Goal: Obtain resource: Obtain resource

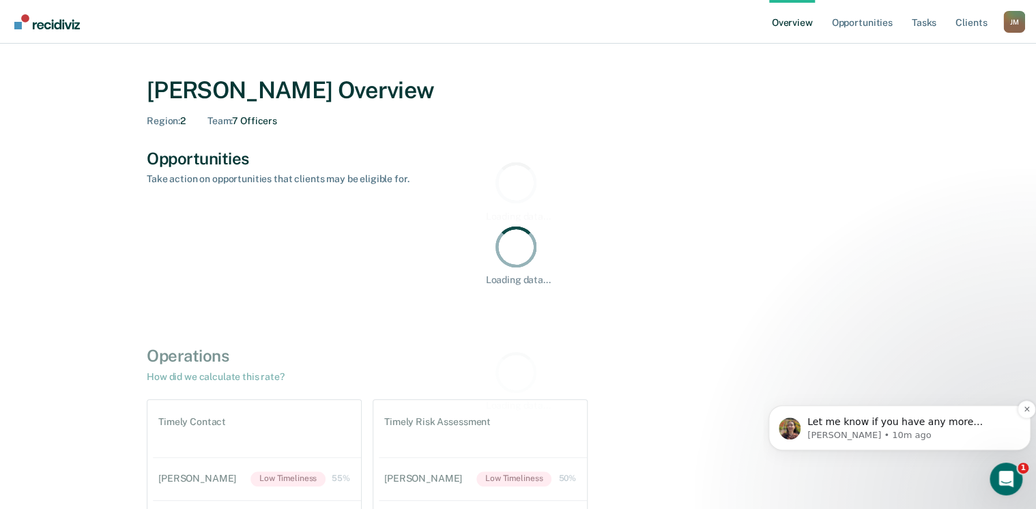
click at [913, 427] on span "Let me know if you have any more questions!" at bounding box center [894, 428] width 175 height 25
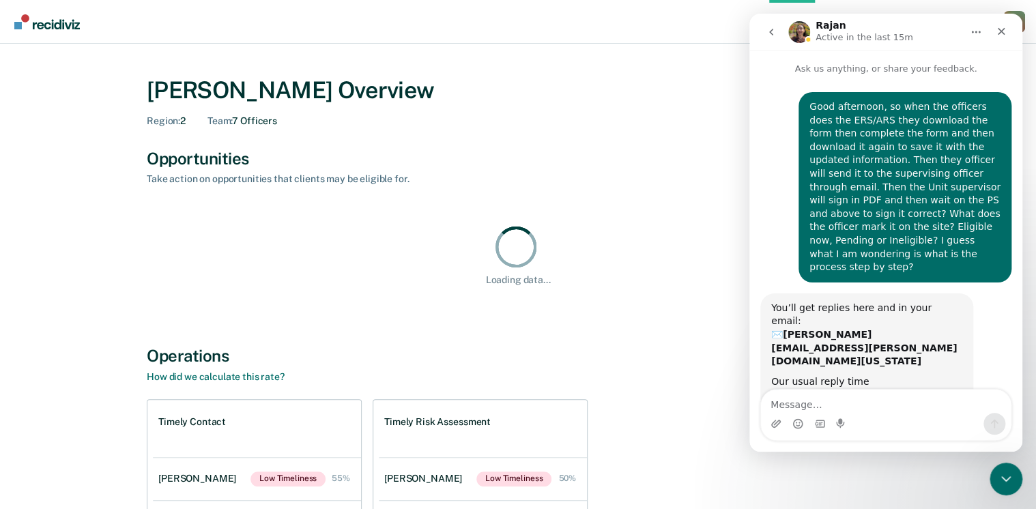
scroll to position [41, 0]
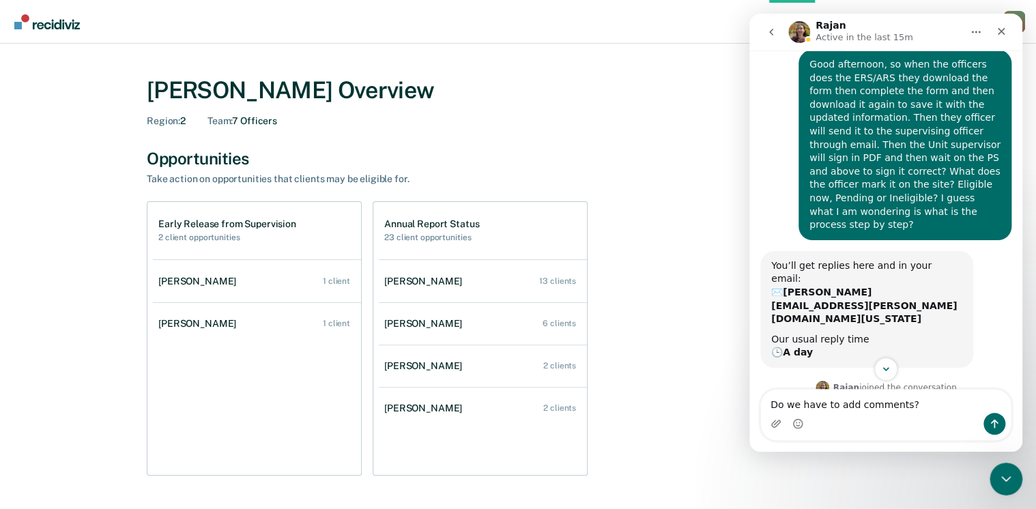
type textarea "Do we have to add comments?"
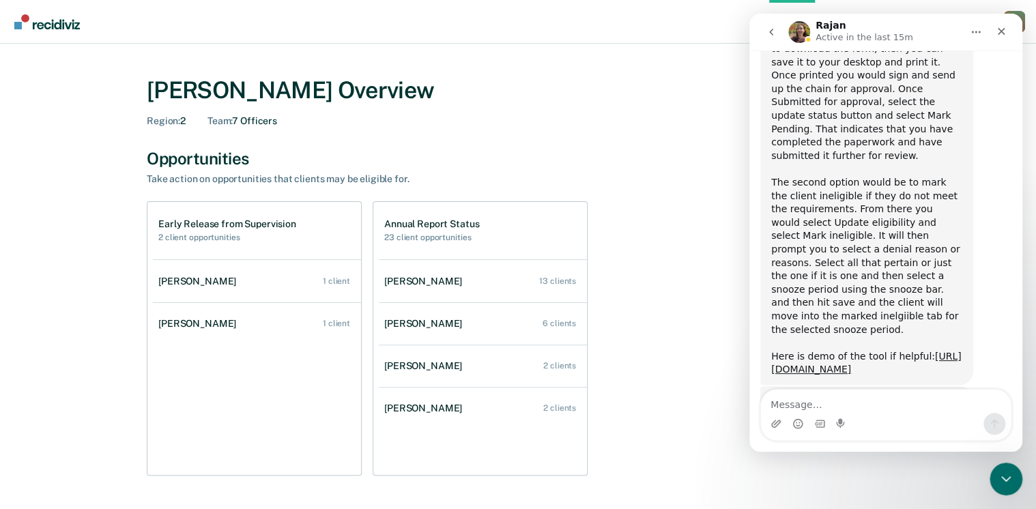
scroll to position [527, 0]
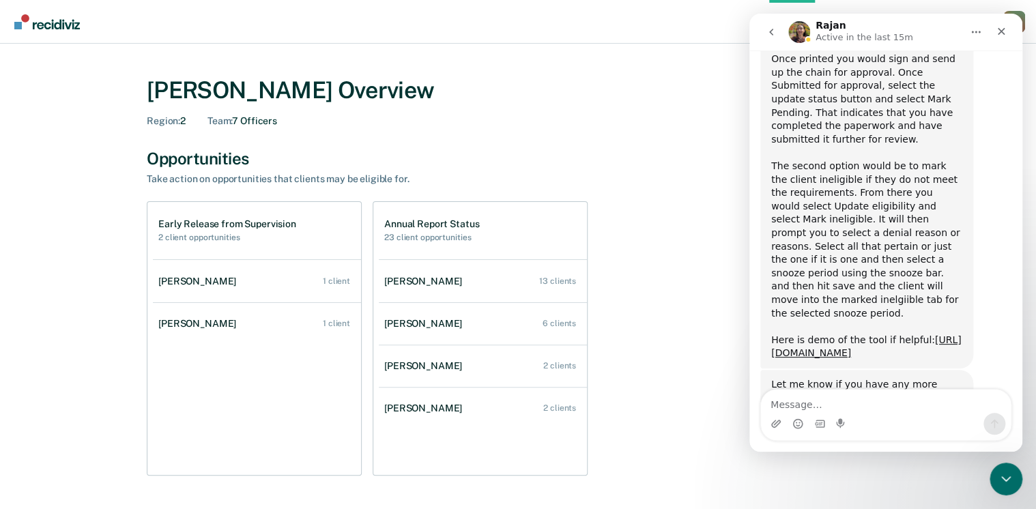
click at [796, 406] on textarea "Message…" at bounding box center [886, 401] width 250 height 23
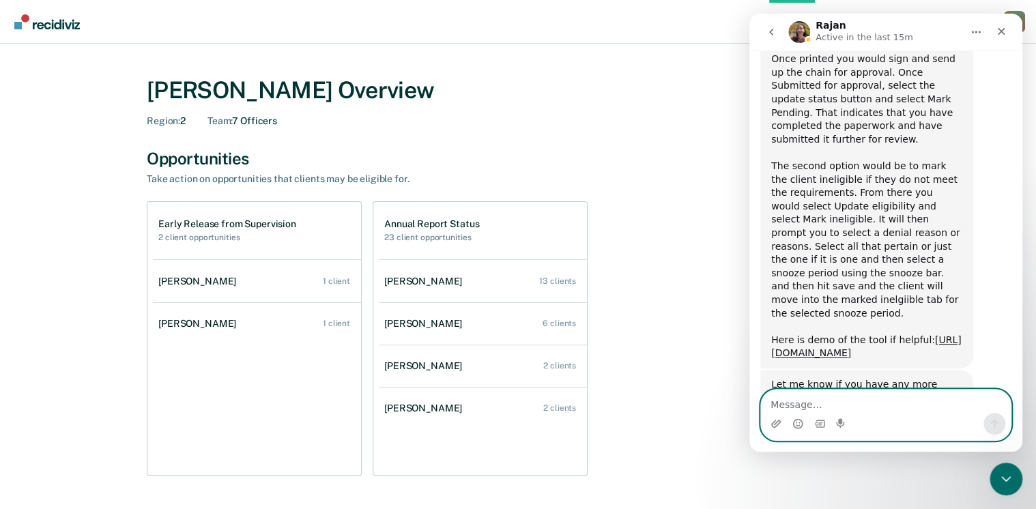
click at [799, 400] on textarea "Message…" at bounding box center [886, 401] width 250 height 23
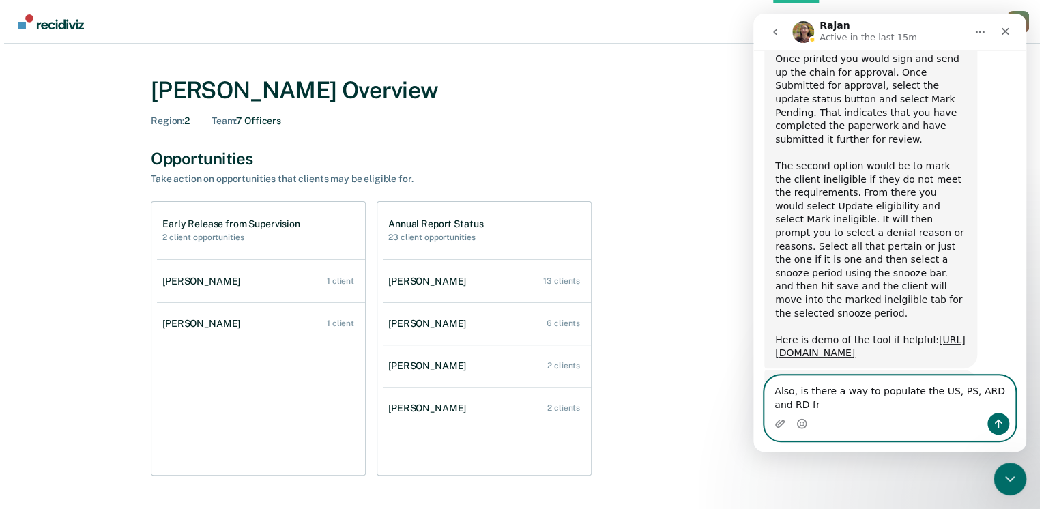
scroll to position [541, 0]
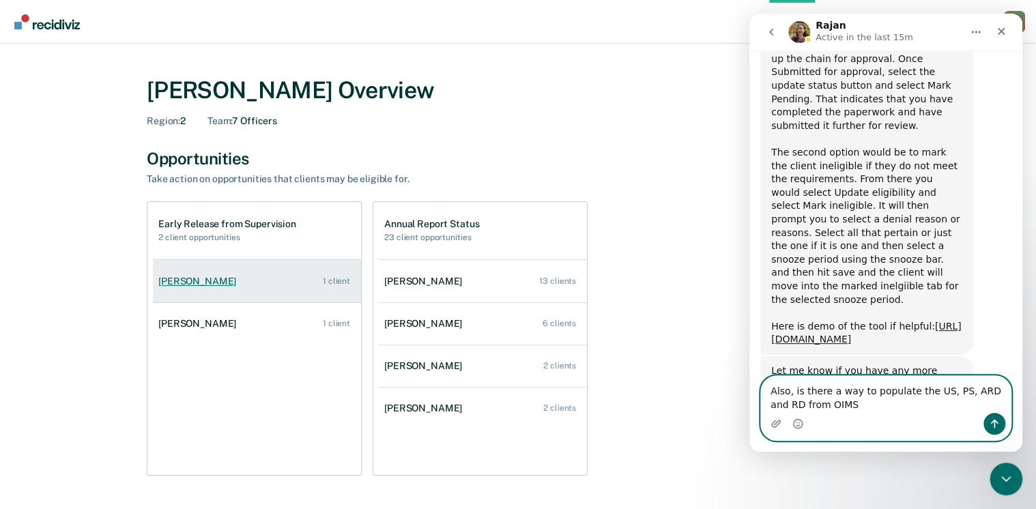
type textarea "Also, is there a way to populate the US, PS, ARD and RD from OIMS"
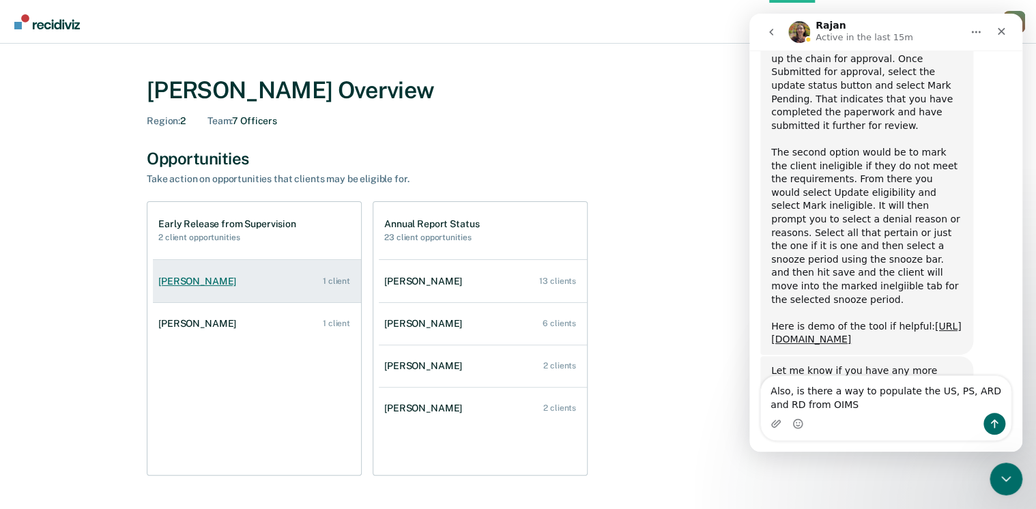
click at [242, 287] on link "[PERSON_NAME] 1 client" at bounding box center [257, 281] width 208 height 39
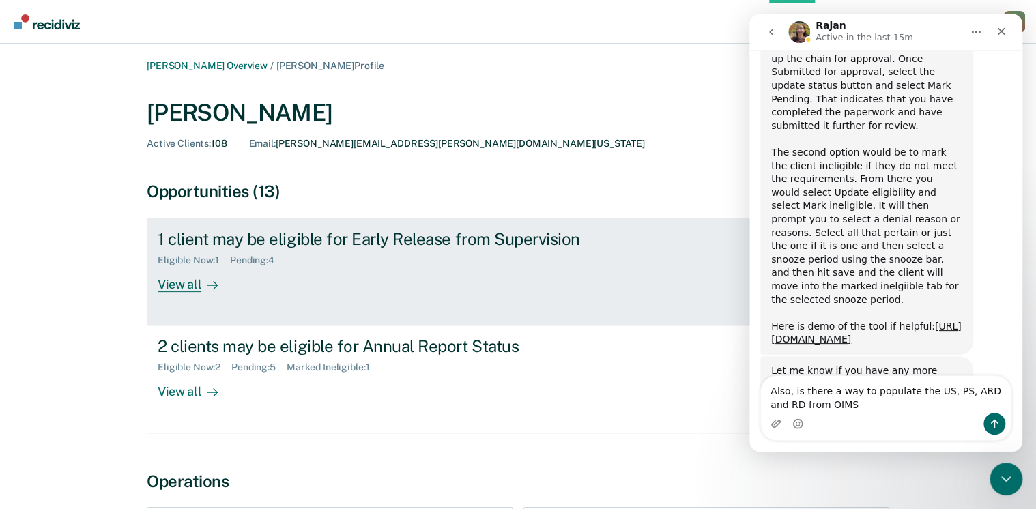
click at [194, 276] on div "View all" at bounding box center [196, 279] width 76 height 27
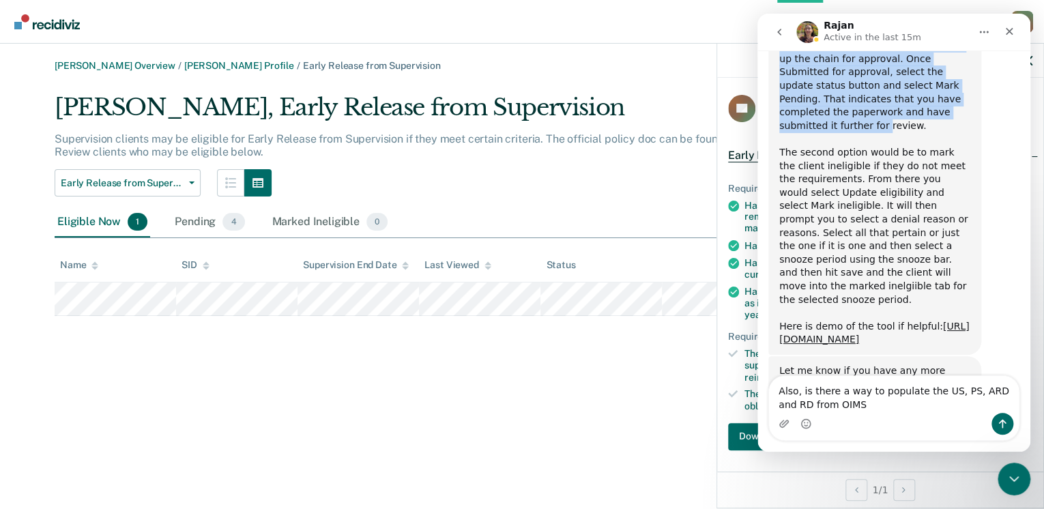
drag, startPoint x: 936, startPoint y: 29, endPoint x: 943, endPoint y: 50, distance: 21.6
click at [943, 50] on div "[PERSON_NAME] Active in the last 15m Ask us anything, or share your feedback. G…" at bounding box center [894, 233] width 273 height 438
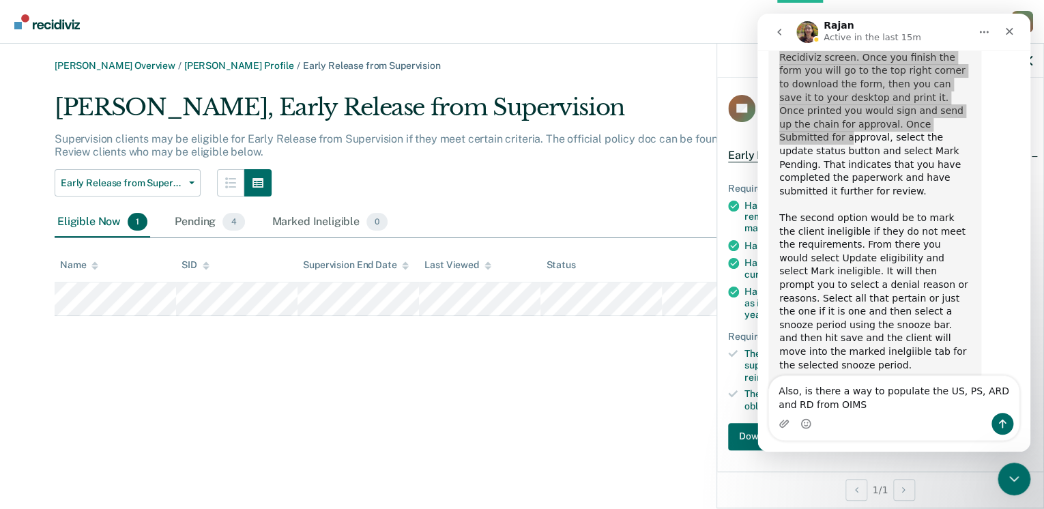
click at [717, 29] on nav "Overview Opportunities Tasks Client s [PERSON_NAME] [PERSON_NAME] Profile How i…" at bounding box center [522, 21] width 1022 height 43
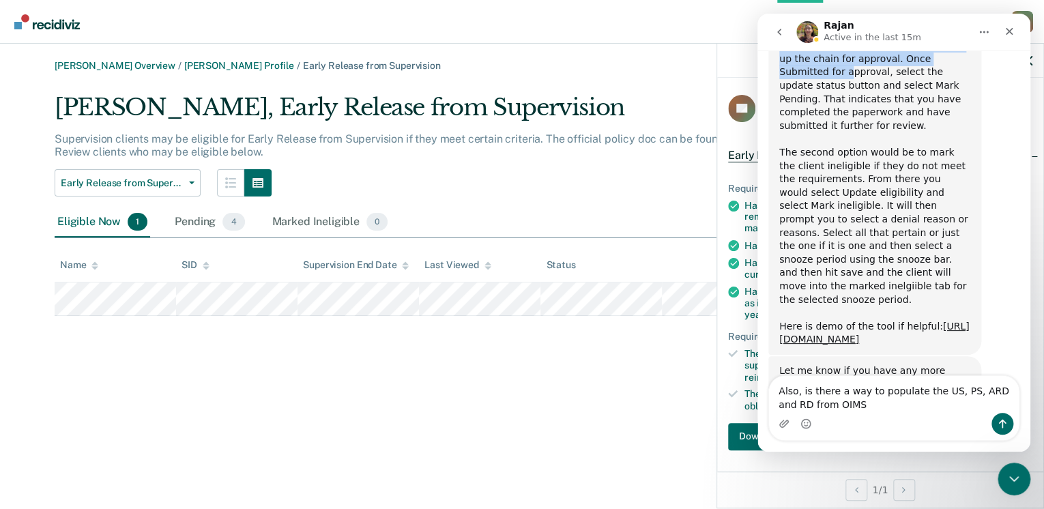
click at [778, 30] on icon "go back" at bounding box center [779, 32] width 11 height 11
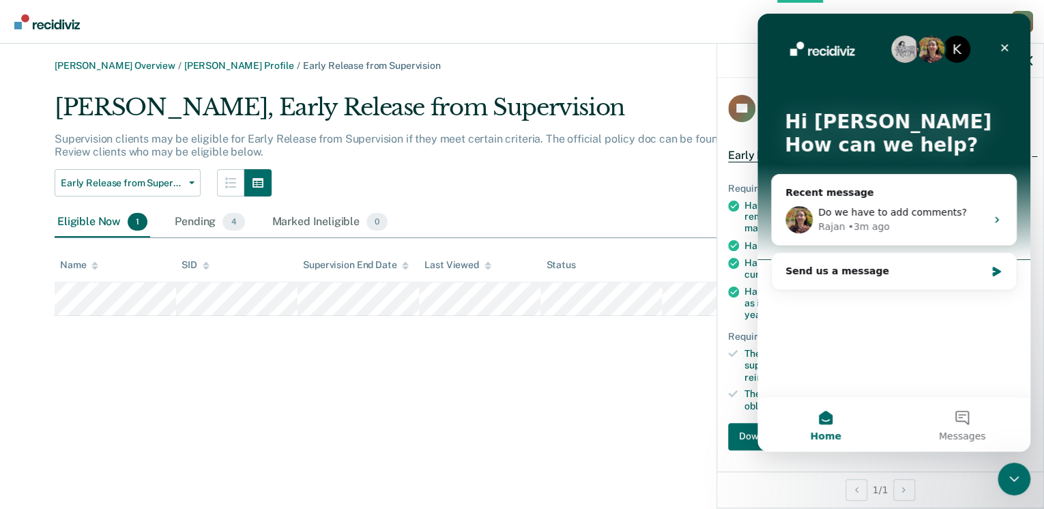
scroll to position [0, 0]
click at [911, 274] on div "Send us a message" at bounding box center [886, 271] width 200 height 14
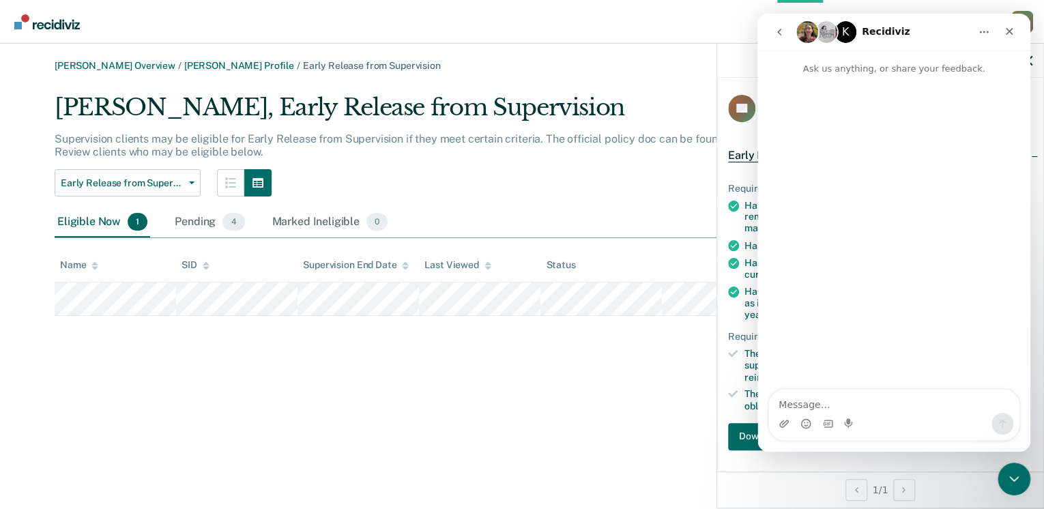
click at [778, 30] on icon "go back" at bounding box center [779, 32] width 11 height 11
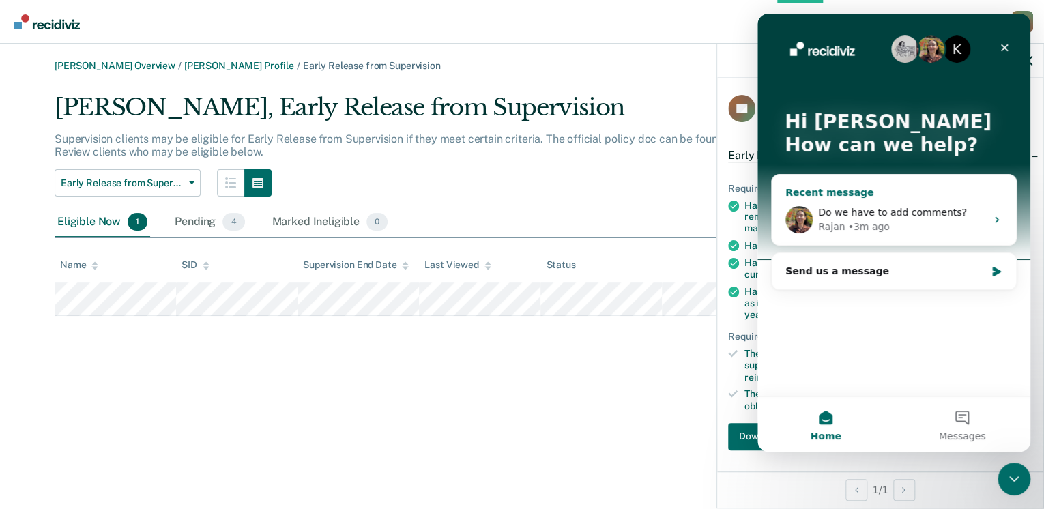
click at [870, 208] on span "Do we have to add comments?" at bounding box center [892, 212] width 149 height 11
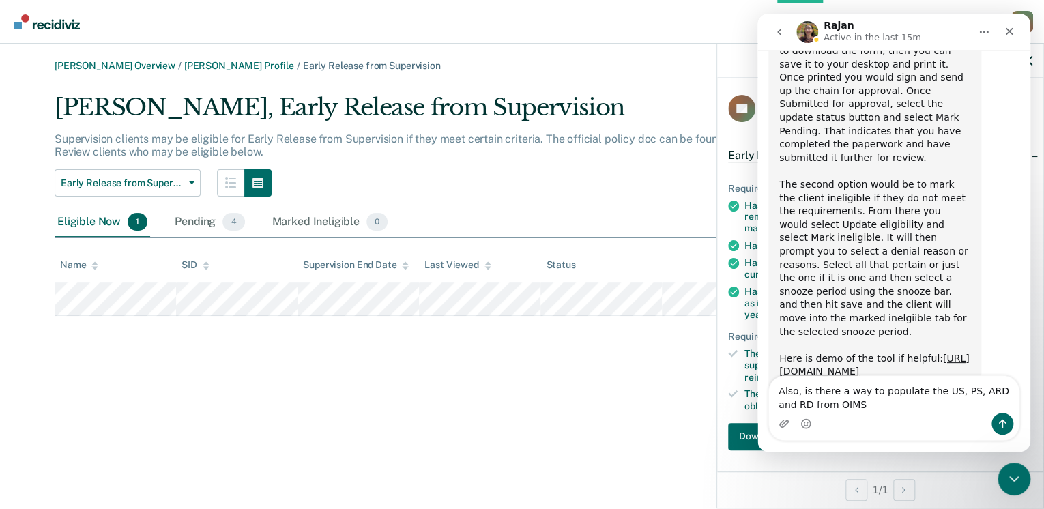
scroll to position [541, 0]
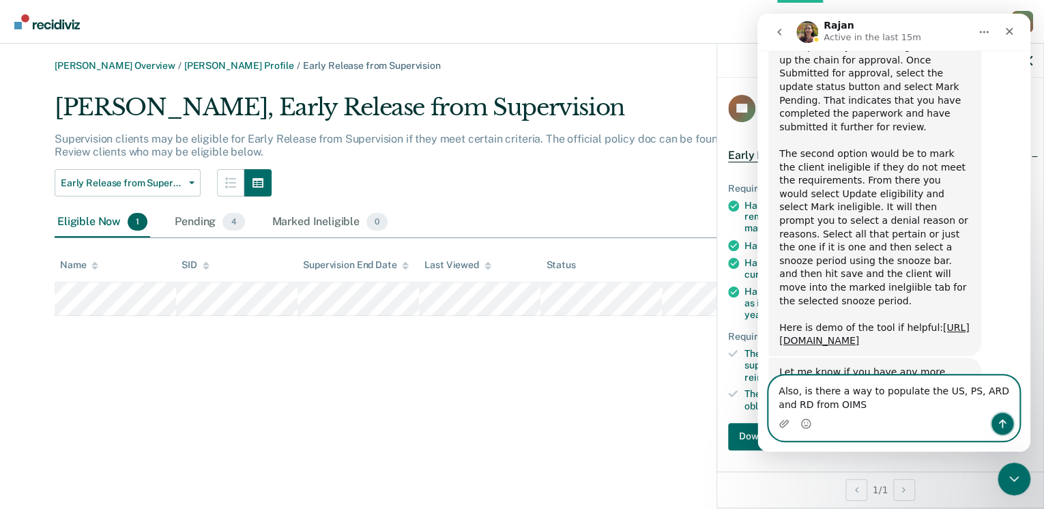
click at [1000, 421] on icon "Send a message…" at bounding box center [1002, 423] width 11 height 11
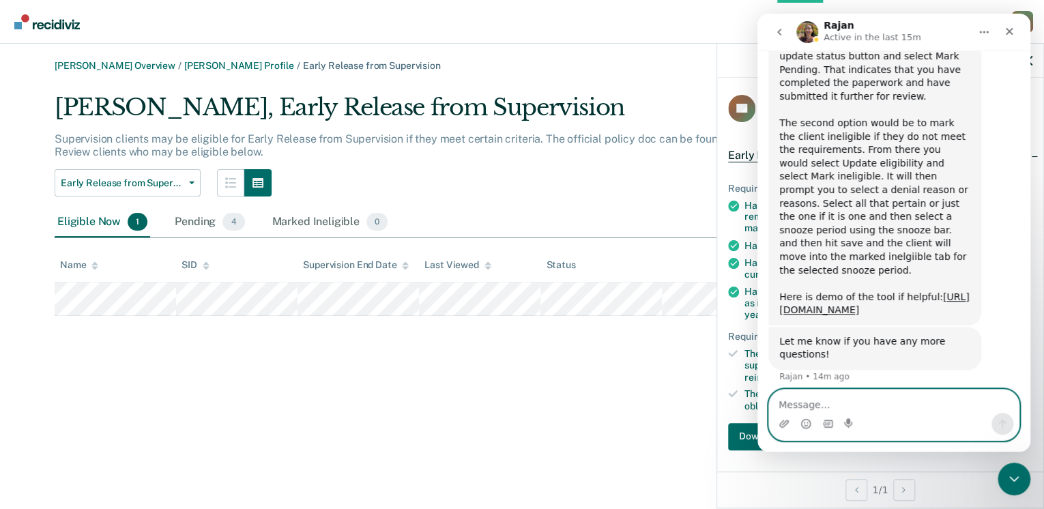
scroll to position [572, 0]
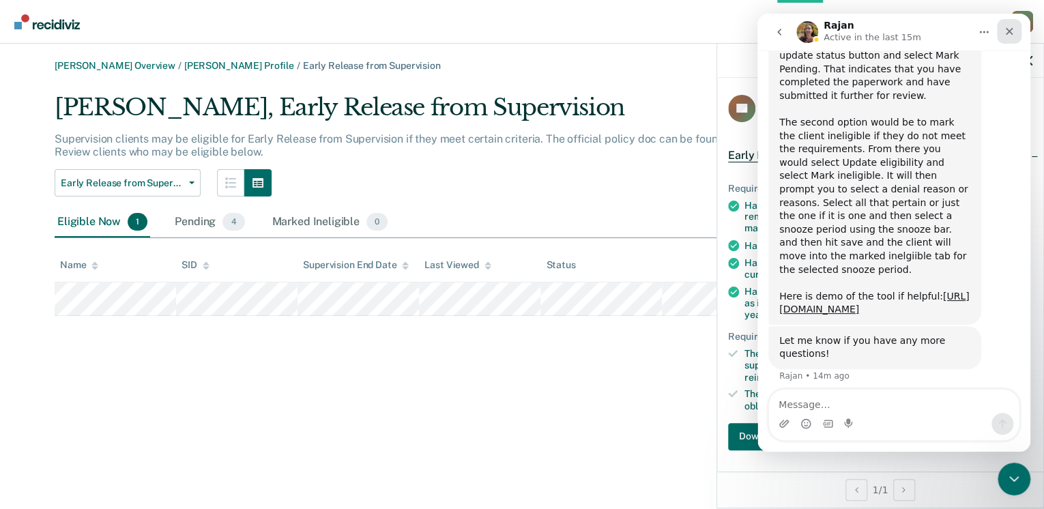
click at [1003, 31] on div "Close" at bounding box center [1009, 31] width 25 height 25
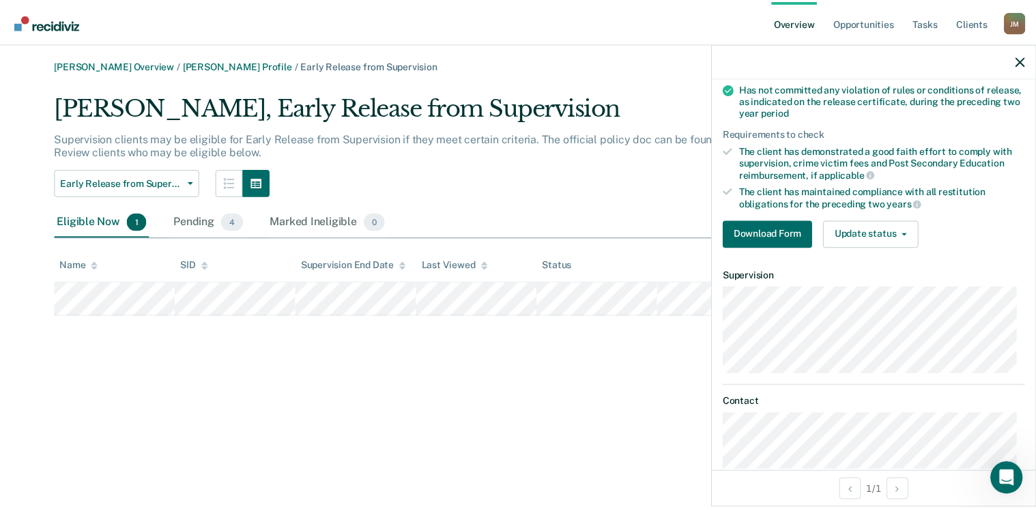
scroll to position [225, 0]
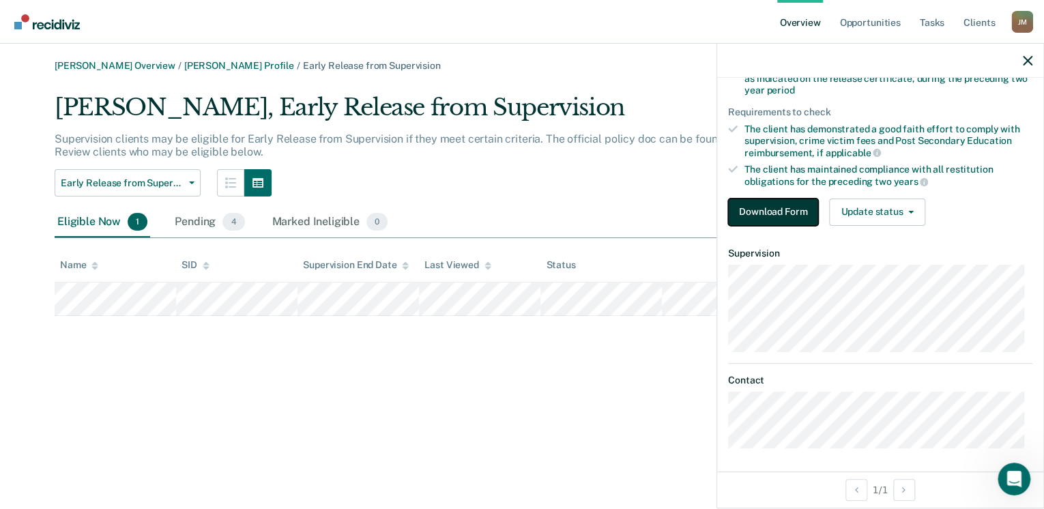
click at [775, 208] on button "Download Form" at bounding box center [773, 212] width 90 height 27
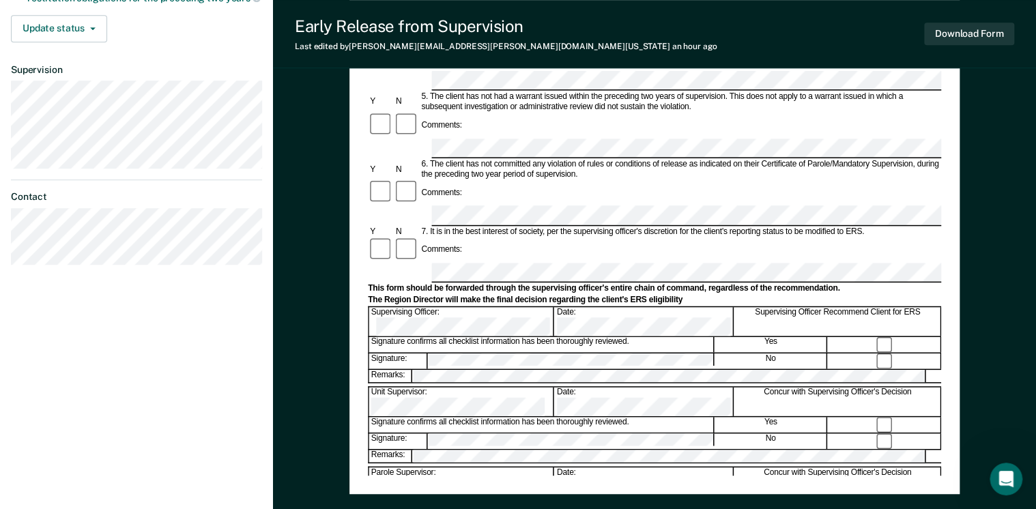
scroll to position [397, 0]
